Goal: Navigation & Orientation: Find specific page/section

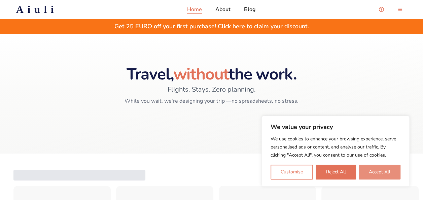
click at [387, 179] on button "Accept All" at bounding box center [380, 171] width 42 height 15
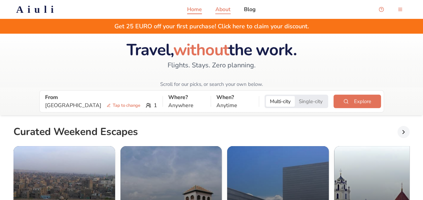
click at [221, 10] on p "About" at bounding box center [222, 9] width 15 height 8
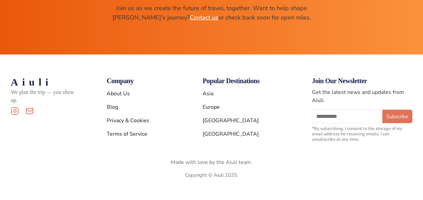
scroll to position [953, 0]
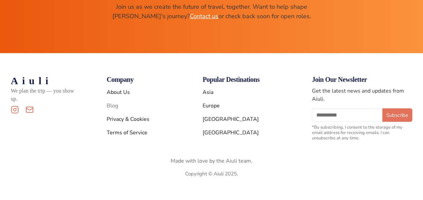
click at [116, 102] on link "Blog" at bounding box center [112, 105] width 11 height 7
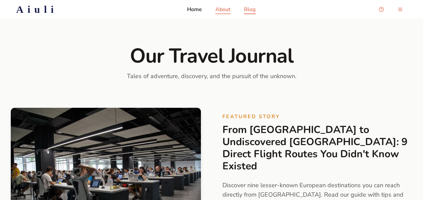
click at [221, 11] on p "About" at bounding box center [222, 9] width 15 height 8
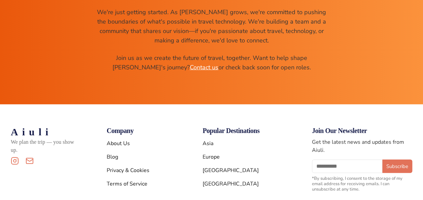
scroll to position [953, 0]
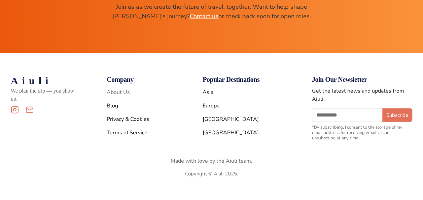
click at [117, 88] on link "About Us" at bounding box center [118, 91] width 23 height 7
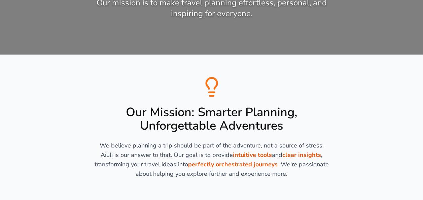
scroll to position [0, 0]
